Goal: Feedback & Contribution: Leave review/rating

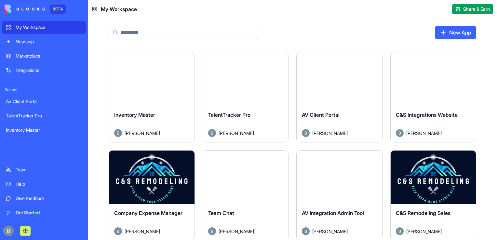
click at [41, 116] on div "TalentTracker Pro" at bounding box center [44, 116] width 76 height 7
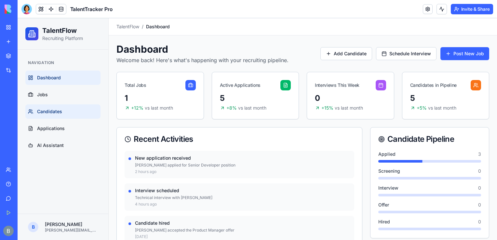
click at [60, 115] on link "Candidates" at bounding box center [62, 111] width 75 height 14
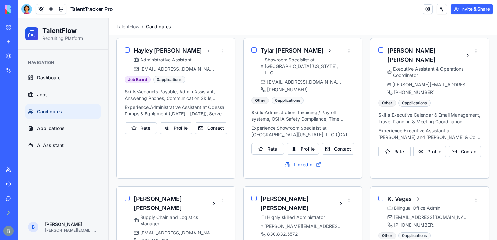
scroll to position [407, 0]
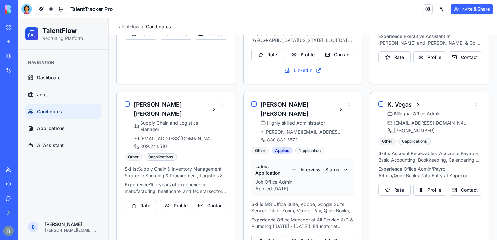
drag, startPoint x: 494, startPoint y: 47, endPoint x: 514, endPoint y: 247, distance: 201.4
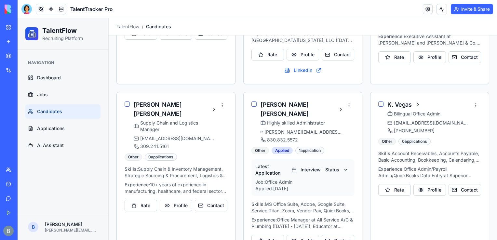
click at [432, 184] on button "Profile" at bounding box center [429, 190] width 33 height 12
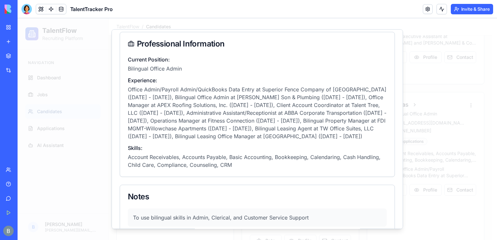
scroll to position [108, 0]
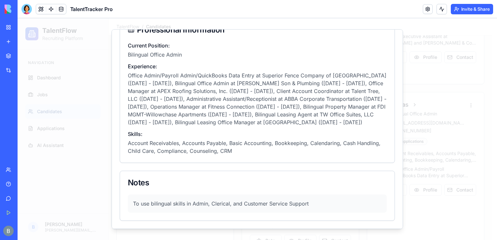
click at [397, 163] on div "K. Vegas - Complete Profile Overview Ratings Applications ( 0 ) Interviews ( 0 …" at bounding box center [257, 129] width 291 height 200
click at [397, 160] on div "K. Vegas - Complete Profile Overview Ratings Applications ( 0 ) Interviews ( 0 …" at bounding box center [257, 129] width 291 height 200
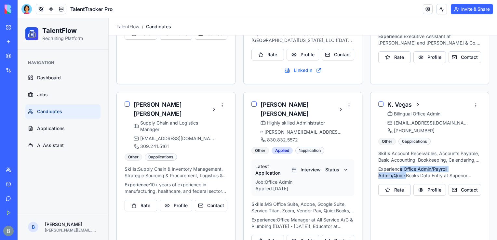
drag, startPoint x: 403, startPoint y: 159, endPoint x: 351, endPoint y: 124, distance: 62.5
click at [433, 184] on button "Profile" at bounding box center [429, 190] width 33 height 12
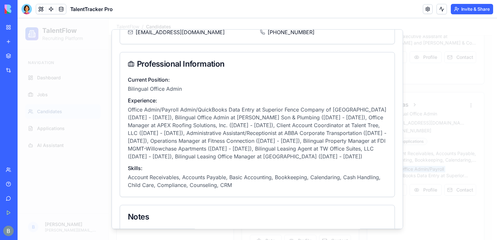
scroll to position [67, 0]
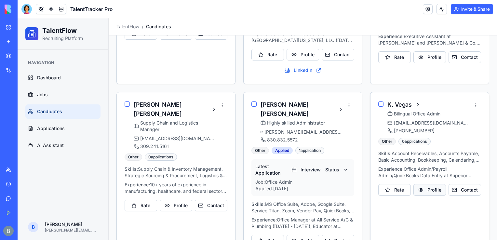
click at [421, 184] on button "Profile" at bounding box center [429, 190] width 33 height 12
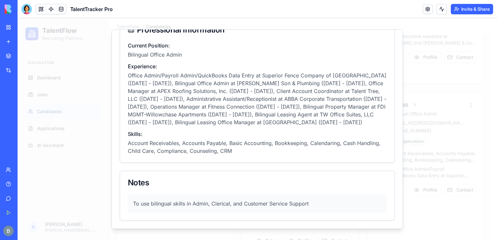
scroll to position [0, 0]
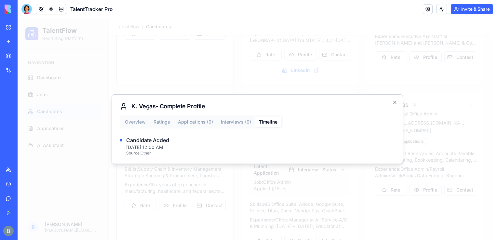
click at [135, 124] on div "Overview Ratings Applications ( 0 ) Interviews ( 0 ) Timeline Candidate Added […" at bounding box center [257, 135] width 275 height 40
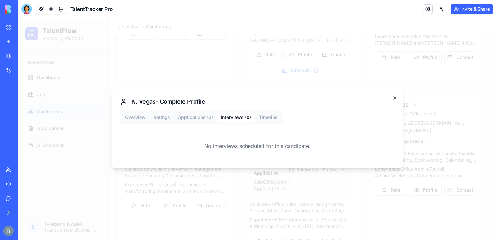
click at [181, 118] on button "Applications ( 0 )" at bounding box center [195, 117] width 43 height 10
click at [157, 113] on div "Overview Ratings Applications ( 0 ) Interviews ( 0 ) Timeline No applications f…" at bounding box center [257, 135] width 275 height 49
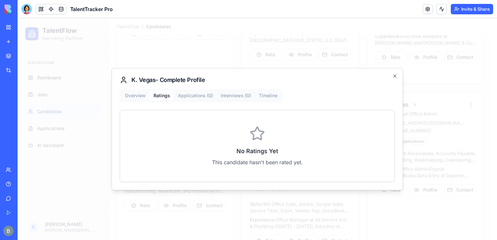
click at [145, 101] on div "Overview Ratings Applications ( 0 ) Interviews ( 0 ) Timeline No Ratings Yet Th…" at bounding box center [257, 135] width 275 height 93
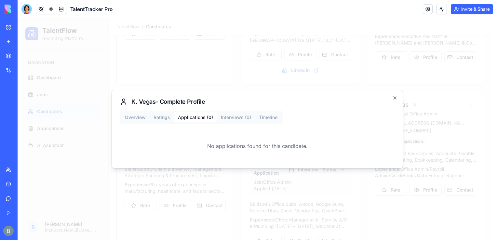
click at [158, 114] on div "Overview Ratings Applications ( 0 ) Interviews ( 0 ) Timeline No applications f…" at bounding box center [257, 135] width 275 height 49
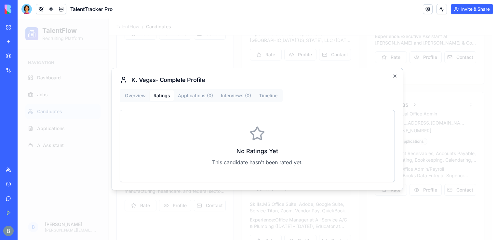
click at [144, 98] on div "Overview Ratings Applications ( 0 ) Interviews ( 0 ) Timeline No Ratings Yet Th…" at bounding box center [257, 135] width 275 height 93
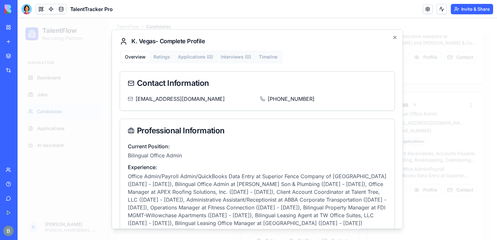
click at [138, 118] on div "Overview Ratings Applications ( 0 ) Interviews ( 0 ) Timeline Contact Informati…" at bounding box center [257, 185] width 275 height 271
click at [295, 100] on span "[PHONE_NUMBER]" at bounding box center [291, 99] width 47 height 8
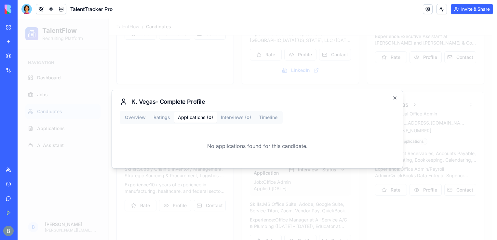
click at [113, 109] on div "K. Vegas - Complete Profile Overview Ratings Applications ( 0 ) Interviews ( 0 …" at bounding box center [257, 129] width 291 height 79
click at [141, 116] on div "Overview Ratings Applications ( 0 ) Interviews ( 0 ) Timeline No applications f…" at bounding box center [257, 135] width 275 height 49
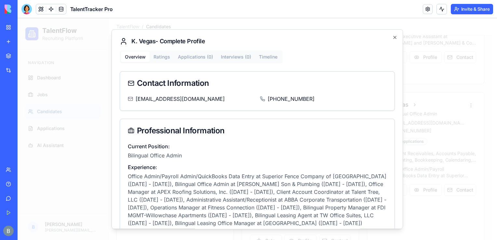
drag, startPoint x: 402, startPoint y: 66, endPoint x: 424, endPoint y: 25, distance: 46.9
click at [235, 29] on div at bounding box center [257, 129] width 479 height 222
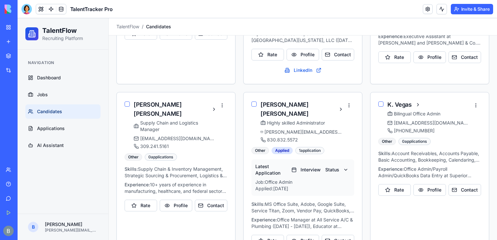
click at [235, 29] on nav "TalentFlow / Candidates" at bounding box center [302, 26] width 373 height 7
click at [238, 69] on div "[PERSON_NAME] Position not specified LinkedIn Phone Interview 1 application Lat…" at bounding box center [302, 7] width 373 height 504
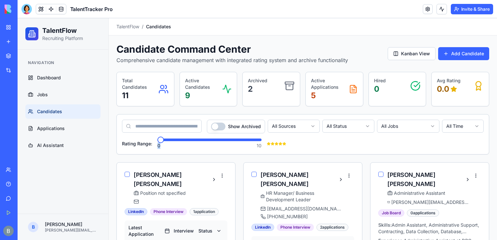
drag, startPoint x: 164, startPoint y: 133, endPoint x: 194, endPoint y: 144, distance: 31.1
click at [193, 144] on div "Show Archived All Sources All Status All Jobs All Time Rating Range: 0 10" at bounding box center [303, 134] width 362 height 29
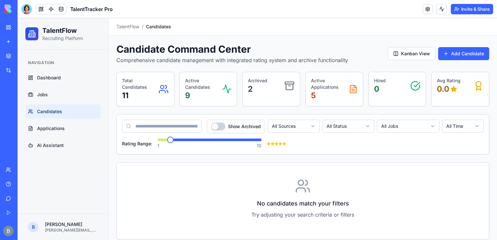
click at [167, 143] on span "Minimum" at bounding box center [170, 140] width 7 height 7
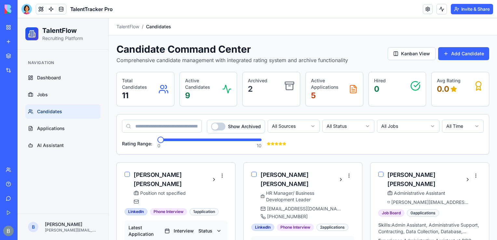
drag, startPoint x: 496, startPoint y: 50, endPoint x: 514, endPoint y: 27, distance: 29.9
drag, startPoint x: 494, startPoint y: 38, endPoint x: 498, endPoint y: 24, distance: 14.9
drag, startPoint x: 493, startPoint y: 149, endPoint x: 514, endPoint y: 50, distance: 101.1
drag, startPoint x: 495, startPoint y: 42, endPoint x: 496, endPoint y: 32, distance: 10.1
click at [402, 51] on button "Kanban View" at bounding box center [412, 53] width 48 height 13
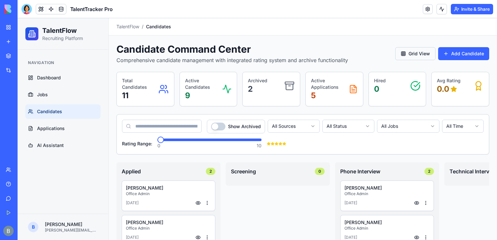
click at [402, 51] on button "Grid View" at bounding box center [415, 53] width 40 height 13
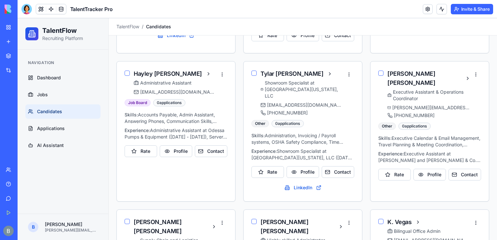
scroll to position [288, 0]
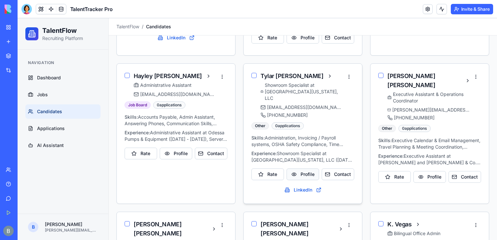
click at [298, 168] on button "Profile" at bounding box center [303, 174] width 33 height 12
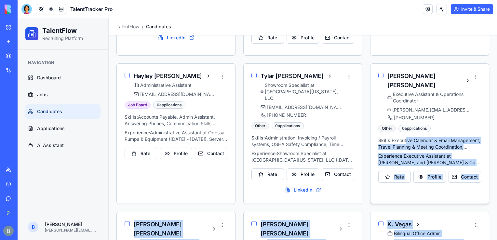
drag, startPoint x: 404, startPoint y: 72, endPoint x: 403, endPoint y: 122, distance: 49.4
click at [308, 168] on button "Profile" at bounding box center [303, 174] width 33 height 12
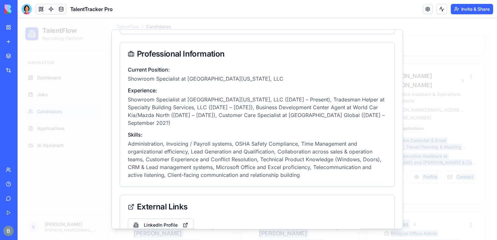
scroll to position [76, 0]
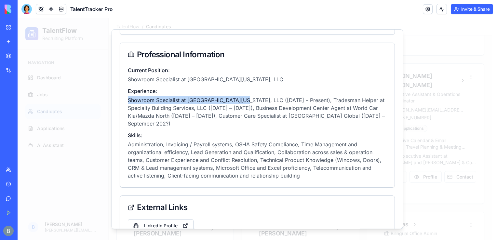
drag, startPoint x: 126, startPoint y: 98, endPoint x: 235, endPoint y: 103, distance: 109.1
click at [235, 103] on div "Current Position: Showroom Specialist at [GEOGRAPHIC_DATA][US_STATE], LLC Exper…" at bounding box center [257, 126] width 275 height 121
click at [276, 103] on p "Showroom Specialist at [GEOGRAPHIC_DATA][US_STATE], LLC ([DATE] – Present), Tra…" at bounding box center [257, 111] width 259 height 31
drag, startPoint x: 121, startPoint y: 98, endPoint x: 347, endPoint y: 103, distance: 225.8
click at [354, 100] on div "Current Position: Showroom Specialist at [GEOGRAPHIC_DATA][US_STATE], LLC Exper…" at bounding box center [257, 126] width 275 height 121
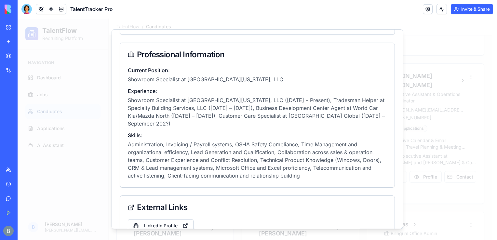
click at [284, 125] on p "Showroom Specialist at [GEOGRAPHIC_DATA][US_STATE], LLC ([DATE] – Present), Tra…" at bounding box center [257, 111] width 259 height 31
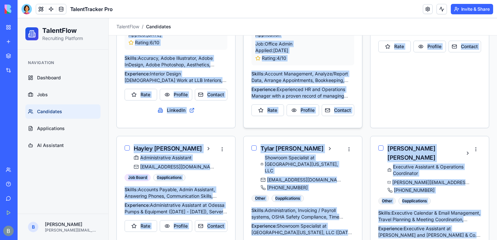
scroll to position [214, 0]
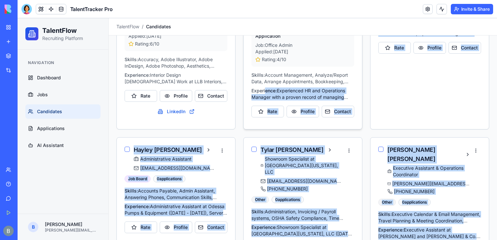
drag, startPoint x: 420, startPoint y: 19, endPoint x: 264, endPoint y: 80, distance: 168.1
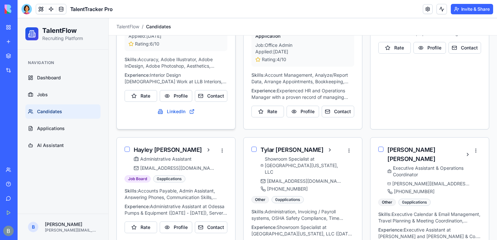
click at [229, 113] on div "LinkedIn Phone Interview 1 application Latest Application Interview Status Job:…" at bounding box center [176, 59] width 118 height 131
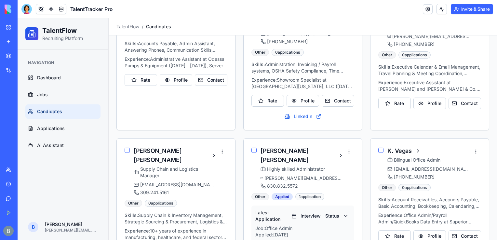
scroll to position [407, 0]
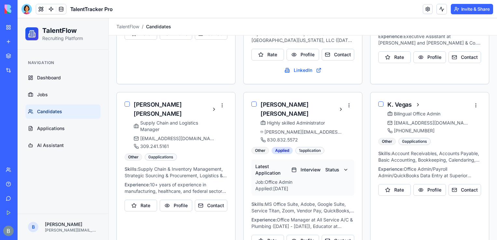
drag, startPoint x: 494, startPoint y: 84, endPoint x: 514, endPoint y: 221, distance: 138.1
click at [399, 184] on button "Rate" at bounding box center [394, 190] width 33 height 12
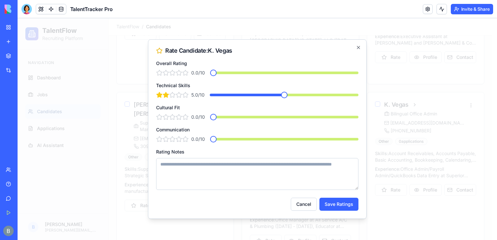
click at [286, 97] on span at bounding box center [284, 95] width 7 height 7
click at [305, 118] on span at bounding box center [305, 117] width 7 height 7
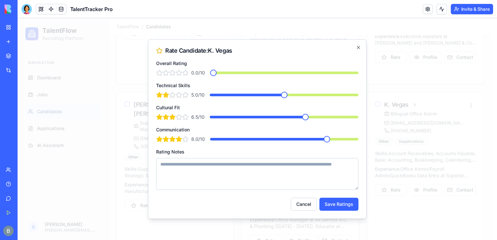
click at [330, 142] on span at bounding box center [327, 139] width 7 height 7
drag, startPoint x: 219, startPoint y: 71, endPoint x: 252, endPoint y: 78, distance: 33.4
click at [252, 78] on div "Overall Rating 0.0 /10 * Technical Skills 5.0 /10 * Cultural Fit 6.5 /10 *** Co…" at bounding box center [257, 124] width 202 height 131
click at [232, 71] on div "0.0 /10 *" at bounding box center [257, 73] width 202 height 7
click at [297, 74] on span at bounding box center [284, 73] width 148 height 3
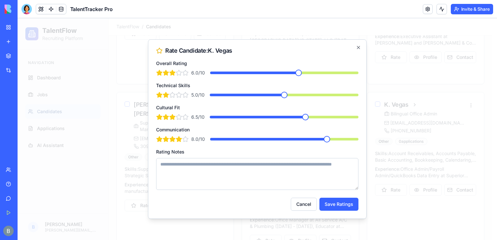
click at [295, 57] on div "Rate Candidate: K. Vegas Overall Rating 6.0 /10 * Technical Skills 5.0 /10 * Cu…" at bounding box center [257, 129] width 219 height 180
click at [310, 185] on textarea "Rating Notes" at bounding box center [257, 174] width 202 height 32
click at [345, 205] on button "Save Ratings" at bounding box center [338, 204] width 39 height 13
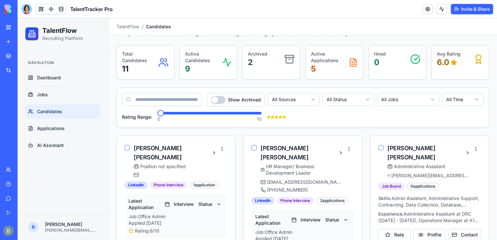
scroll to position [0, 0]
